Goal: Communication & Community: Participate in discussion

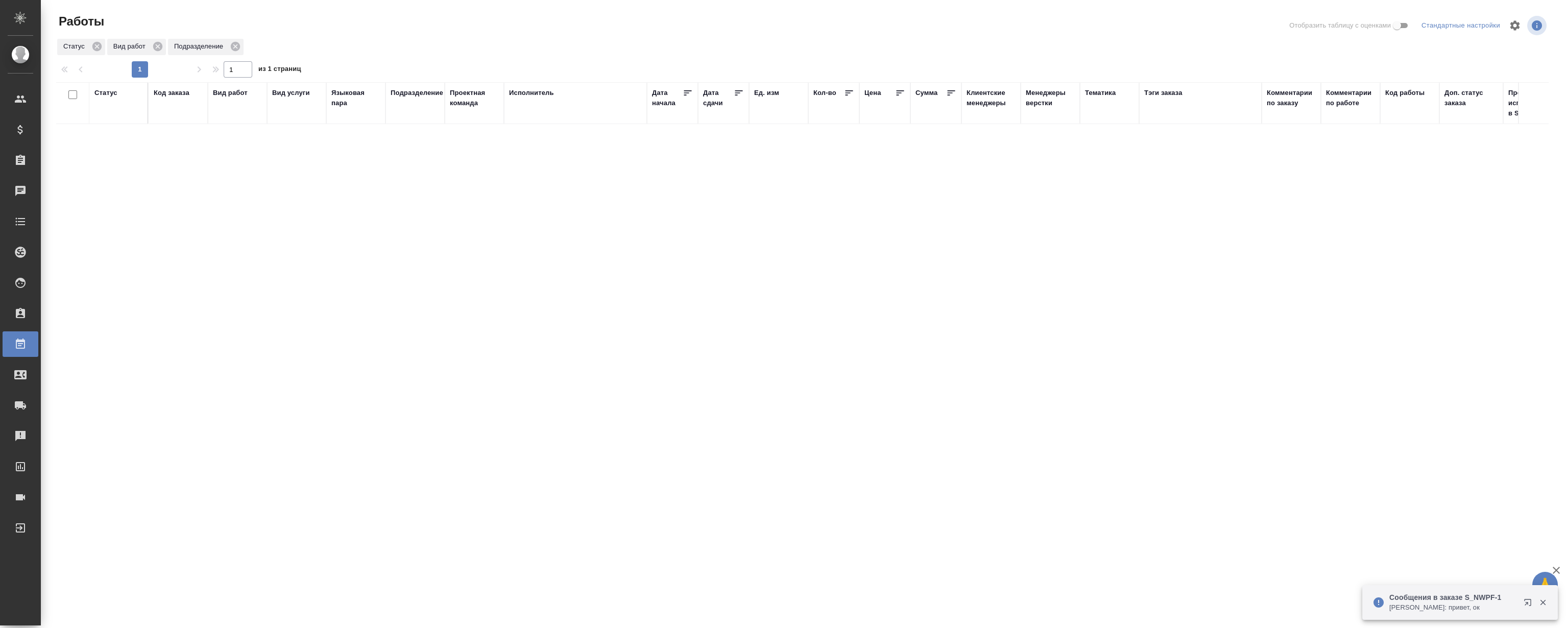
click at [1527, 603] on icon "button" at bounding box center [1527, 602] width 7 height 7
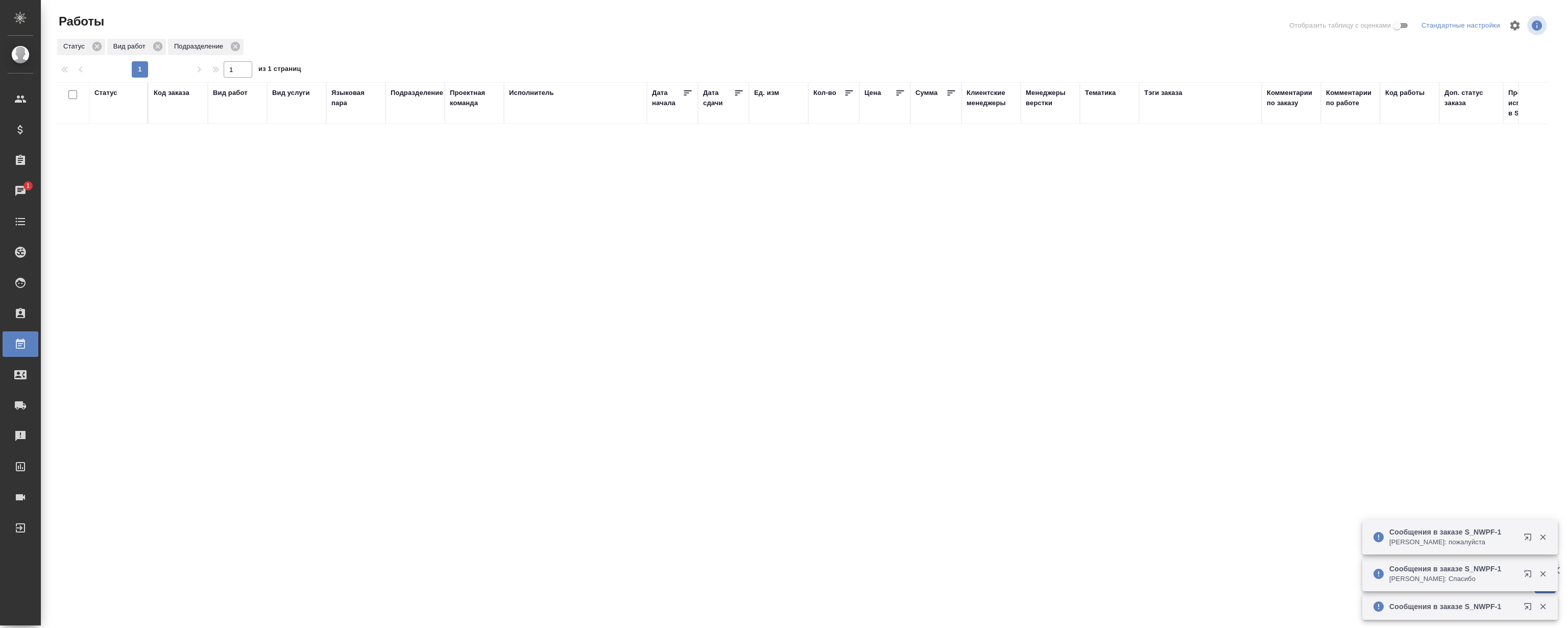
click at [1527, 540] on icon "button" at bounding box center [1530, 539] width 12 height 12
click at [1545, 571] on icon "button" at bounding box center [1542, 573] width 9 height 9
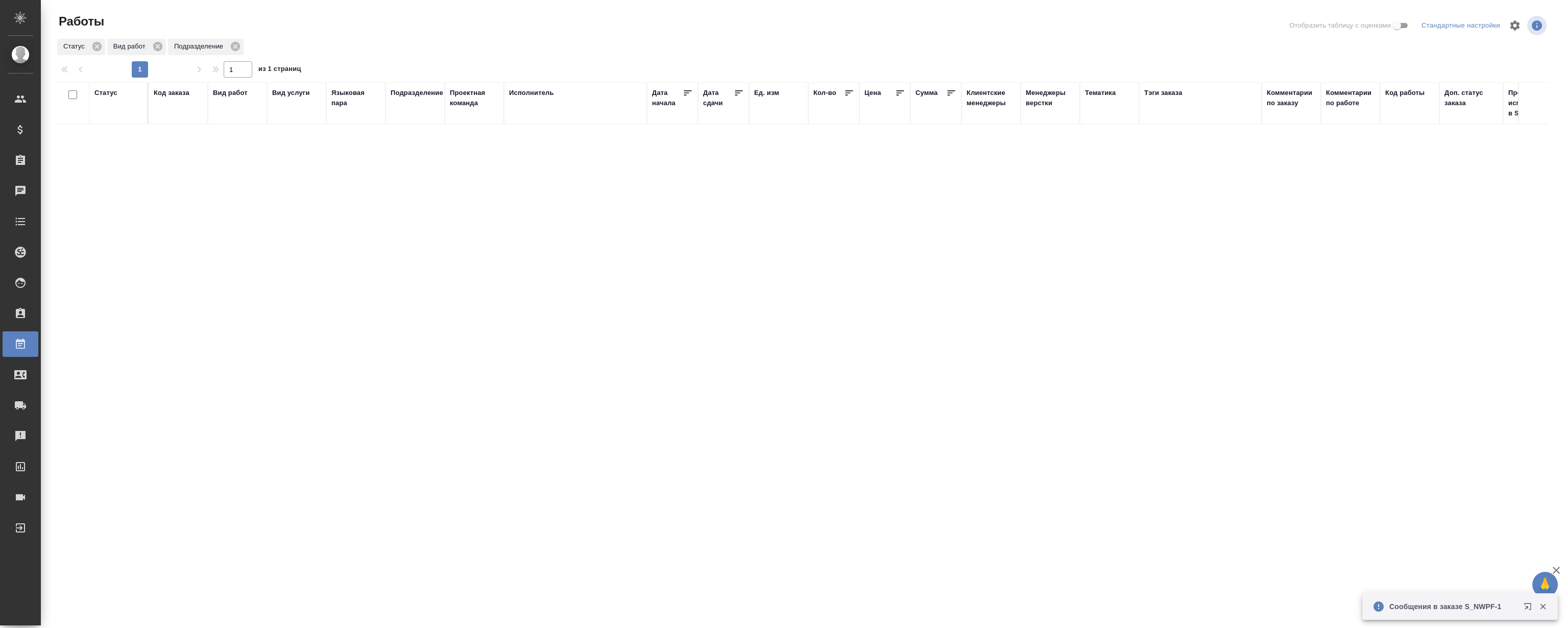
click at [1542, 610] on icon "button" at bounding box center [1542, 606] width 9 height 9
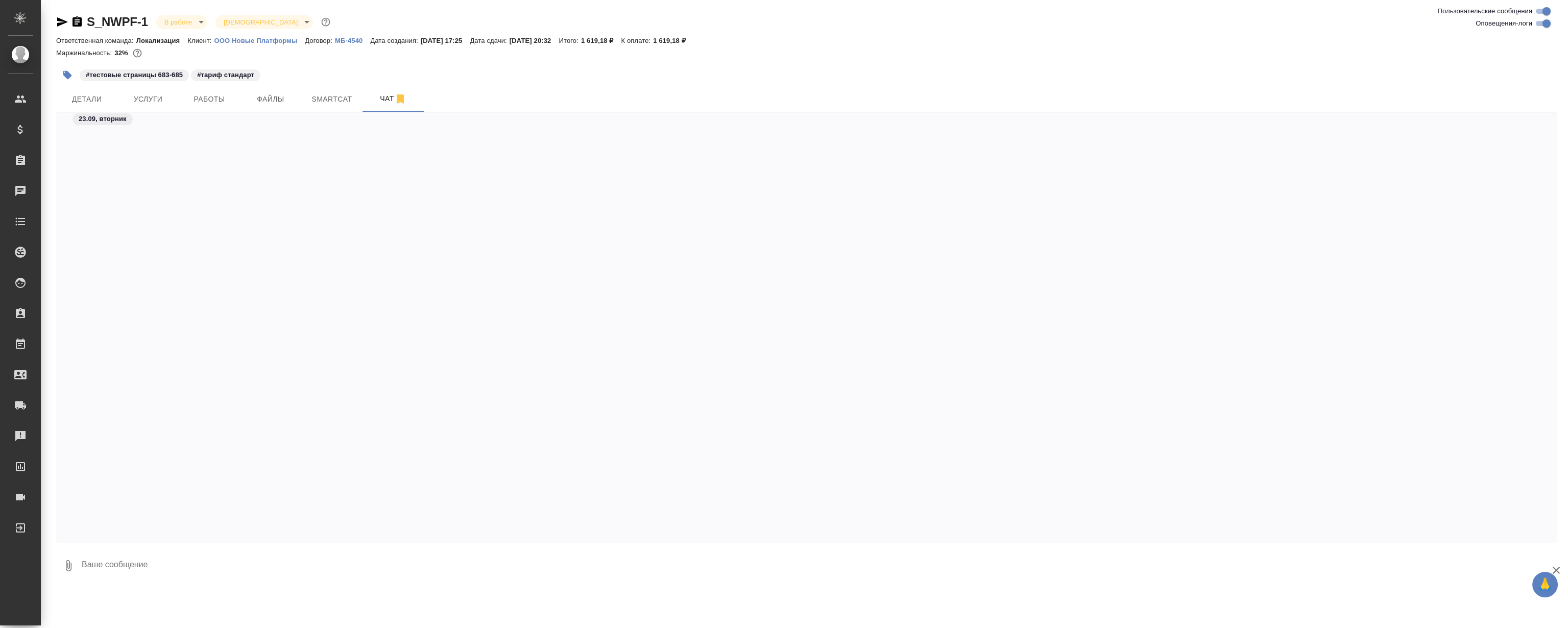
scroll to position [16014, 0]
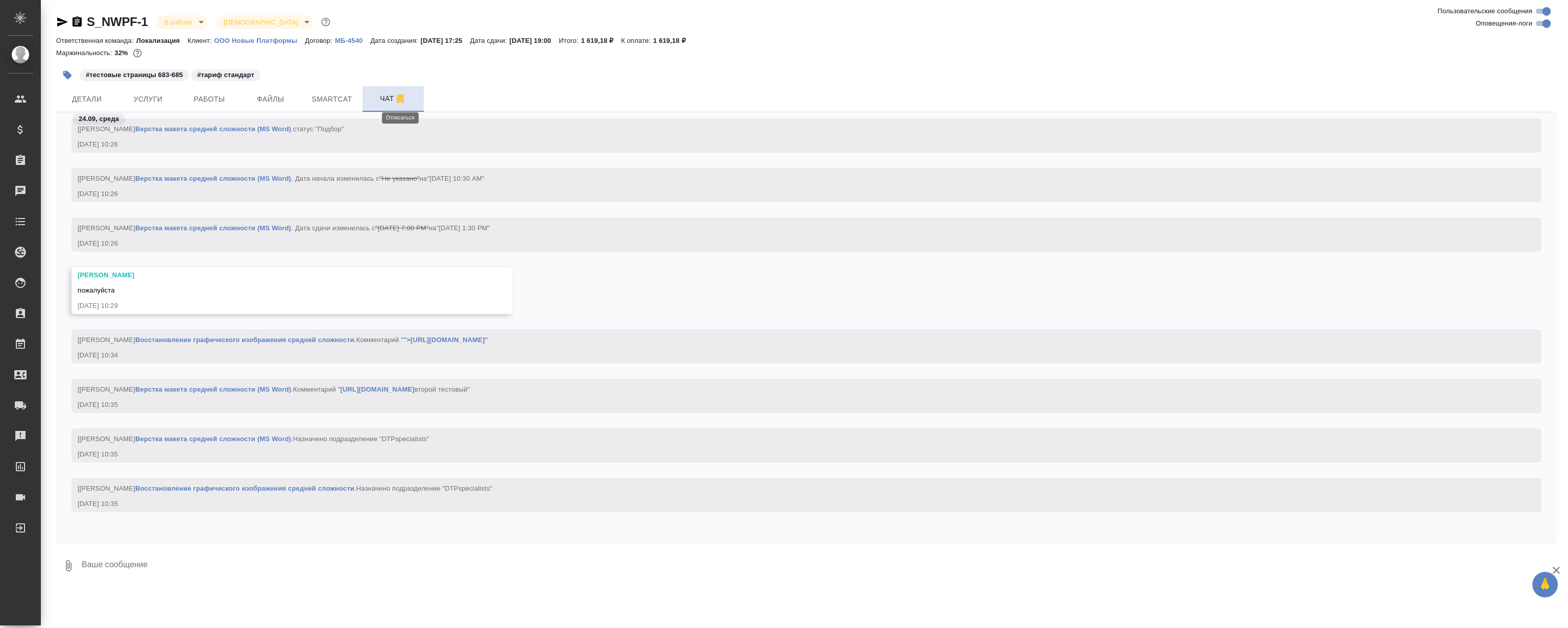
click at [399, 96] on icon "button" at bounding box center [401, 99] width 7 height 9
